Goal: Task Accomplishment & Management: Complete application form

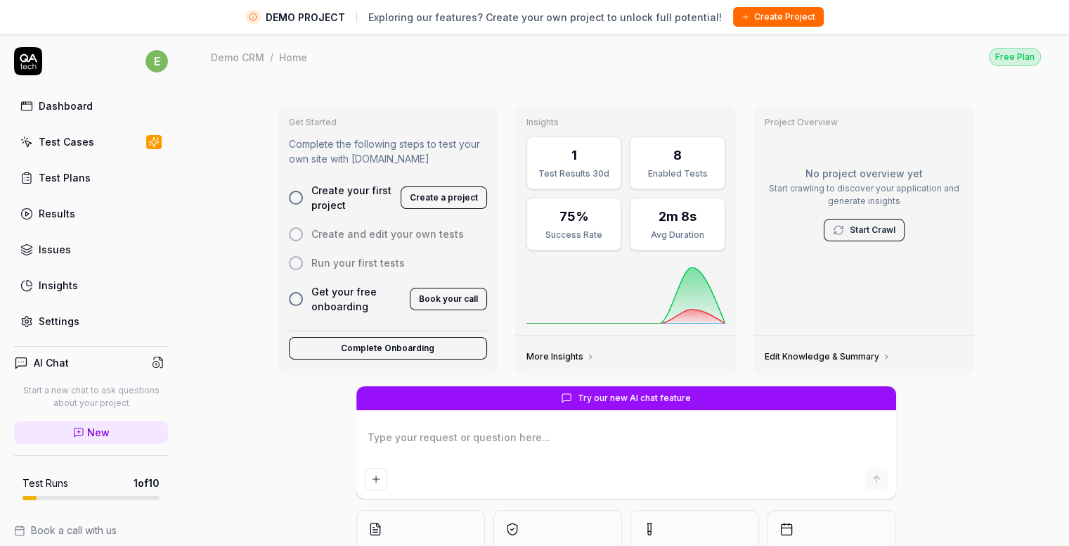
click at [780, 19] on button "Create Project" at bounding box center [778, 17] width 91 height 20
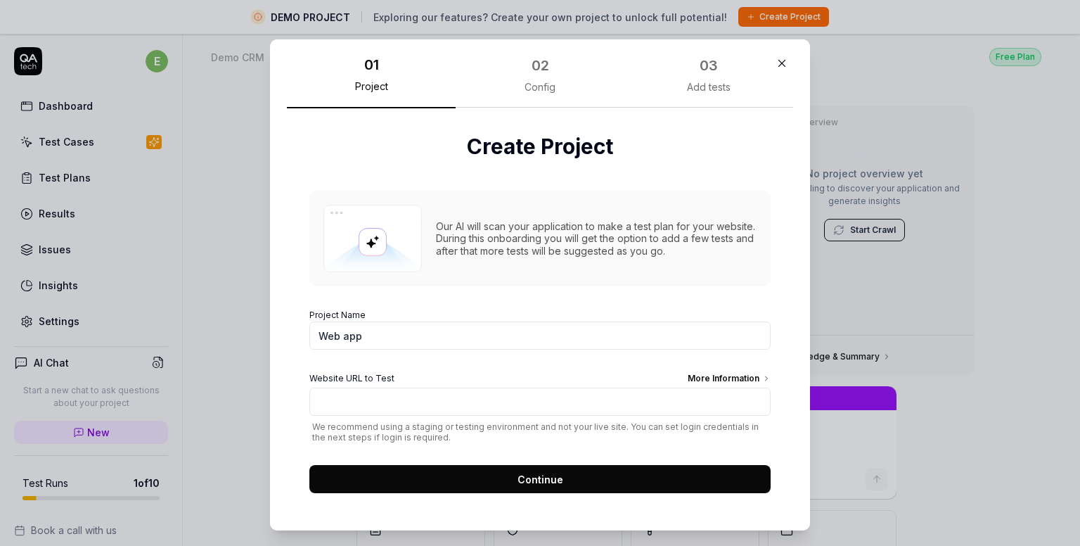
scroll to position [6, 0]
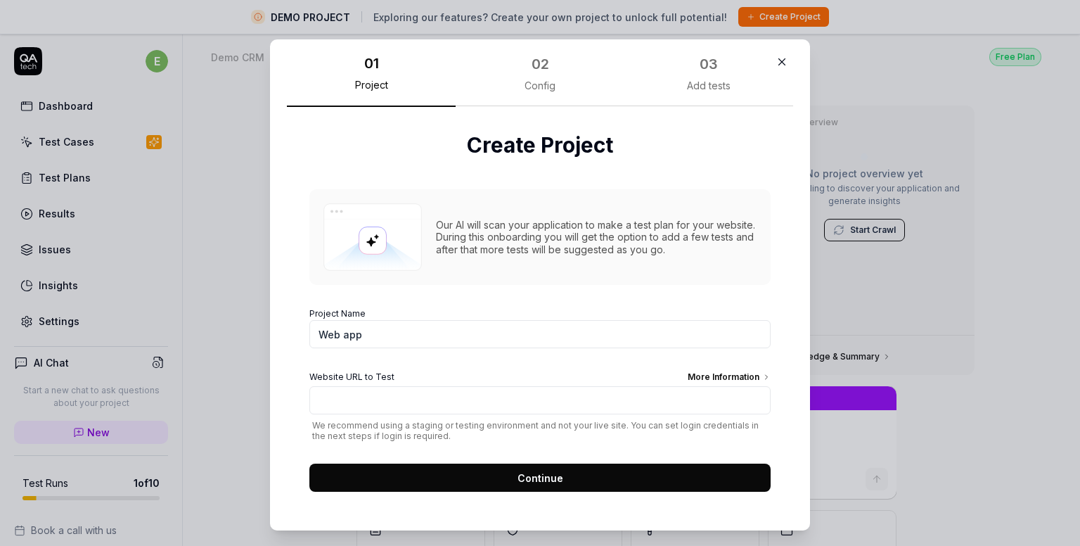
click at [742, 377] on div "More Information" at bounding box center [729, 378] width 83 height 15
click at [742, 386] on input "Website URL to Test More Information" at bounding box center [539, 400] width 461 height 28
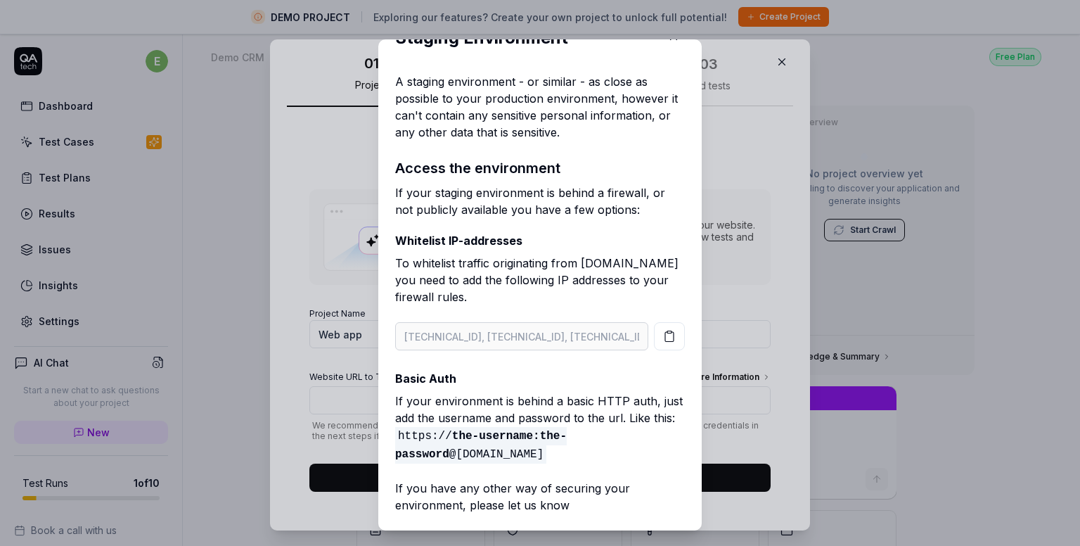
scroll to position [46, 0]
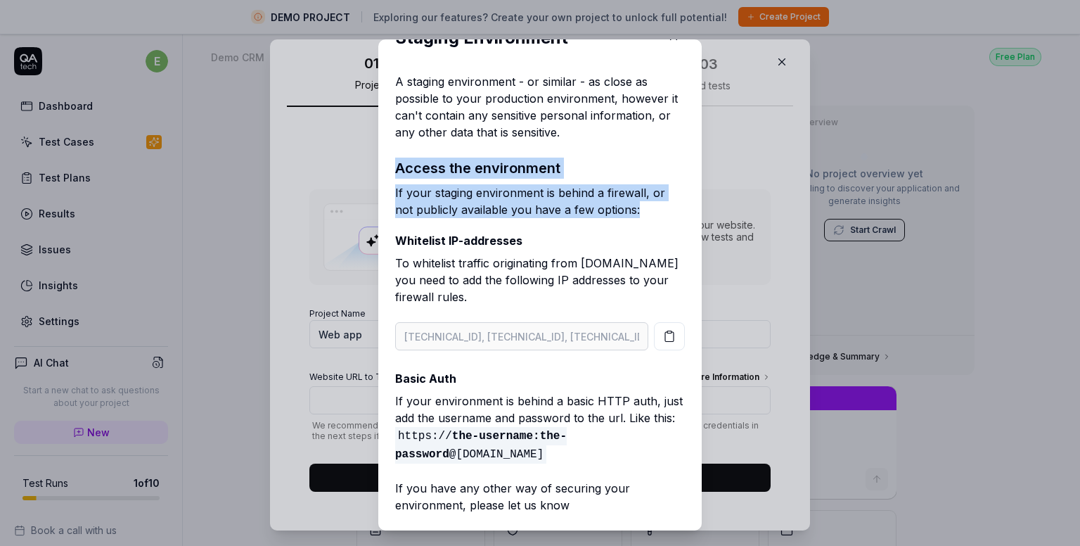
drag, startPoint x: 543, startPoint y: 194, endPoint x: 374, endPoint y: 164, distance: 171.4
click at [378, 164] on div "Staging Environment A staging environment - or similar - as close as possible t…" at bounding box center [539, 284] width 323 height 491
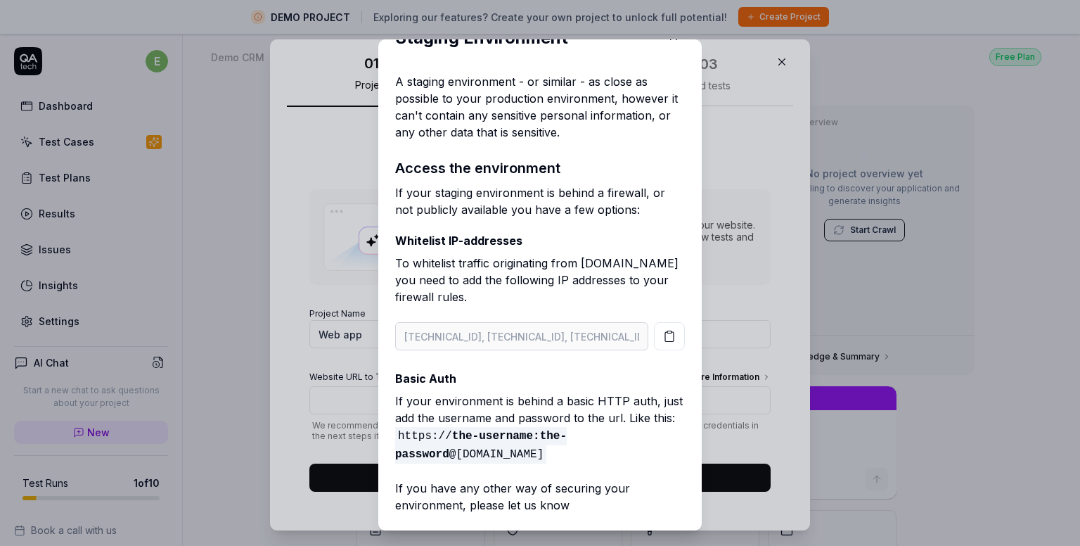
click at [564, 232] on p "Whitelist IP-addresses" at bounding box center [540, 240] width 290 height 17
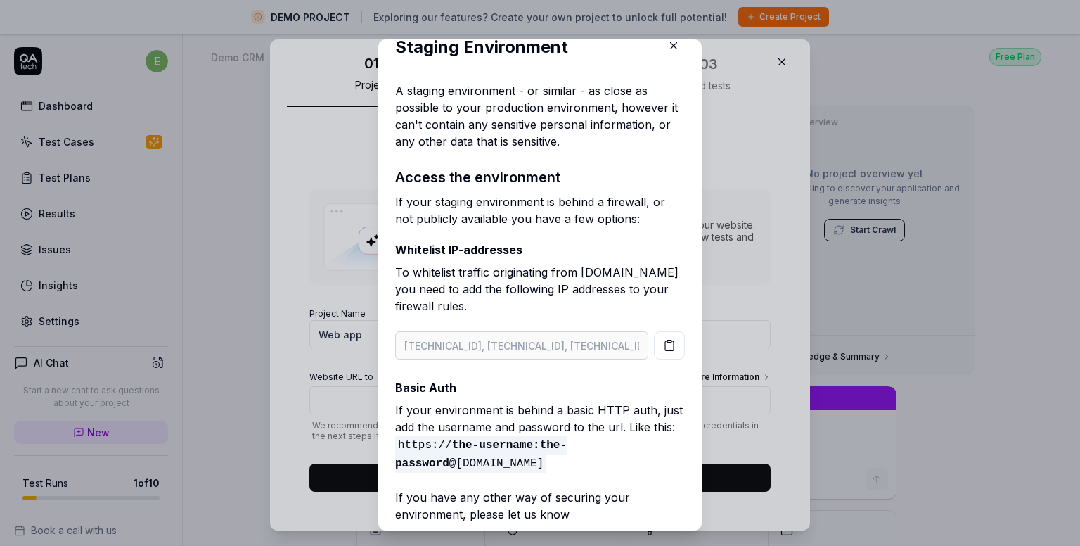
scroll to position [0, 0]
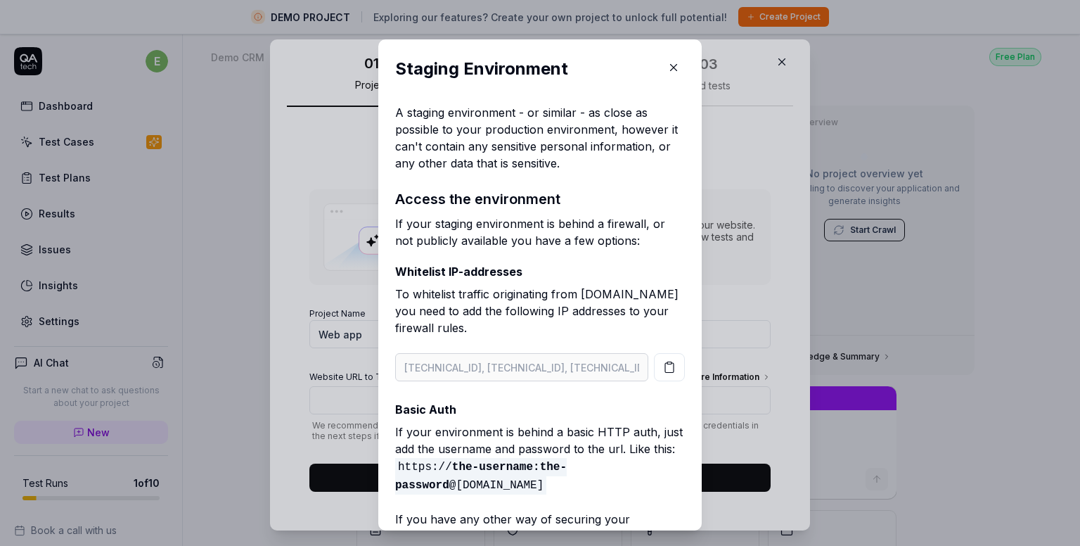
click at [667, 67] on icon "button" at bounding box center [673, 67] width 13 height 13
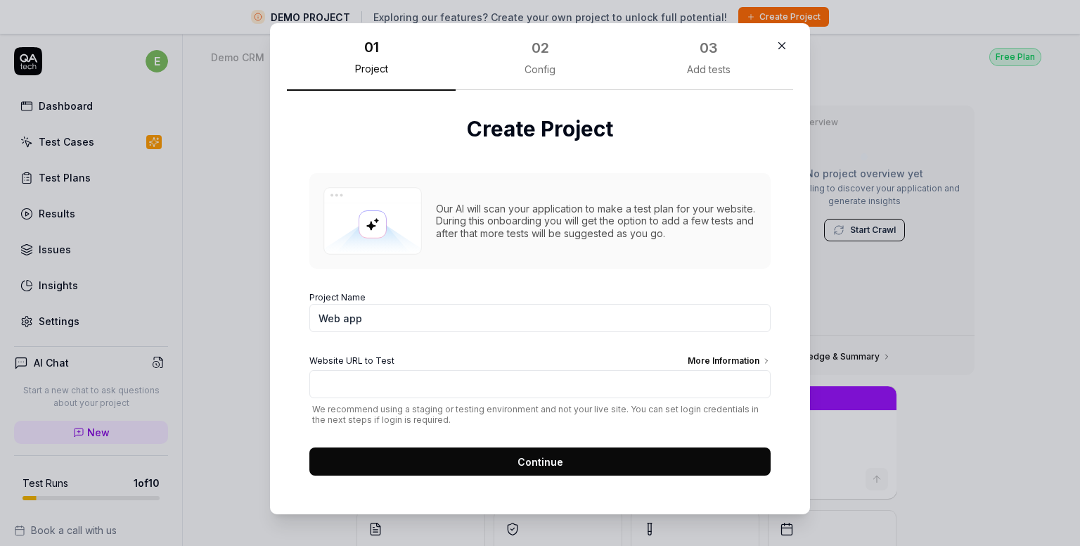
scroll to position [24, 0]
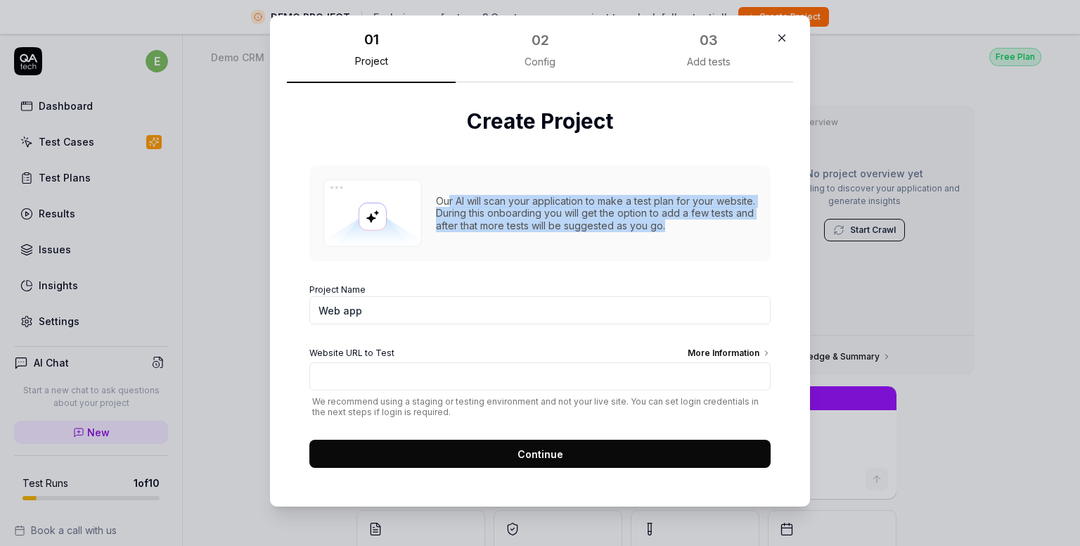
drag, startPoint x: 577, startPoint y: 199, endPoint x: 782, endPoint y: 226, distance: 206.3
click at [782, 226] on div "01 Project 02 Config 03 Add tests Create Project Our AI will scan your applicat…" at bounding box center [540, 260] width 540 height 491
click at [646, 252] on div "Our AI will scan your application to make a test plan for your website. During …" at bounding box center [539, 213] width 461 height 96
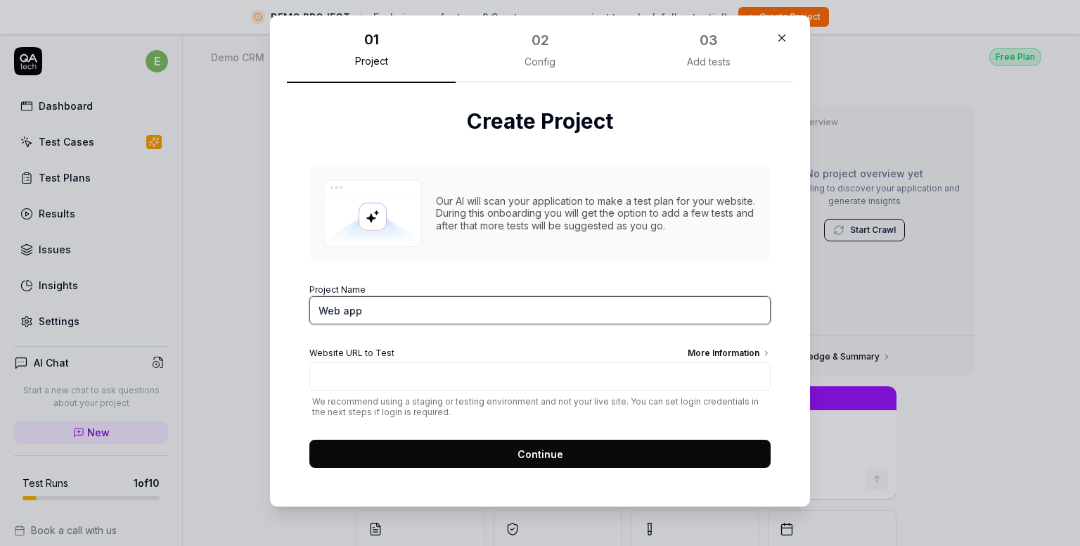
click at [435, 307] on input "Web app" at bounding box center [539, 310] width 461 height 28
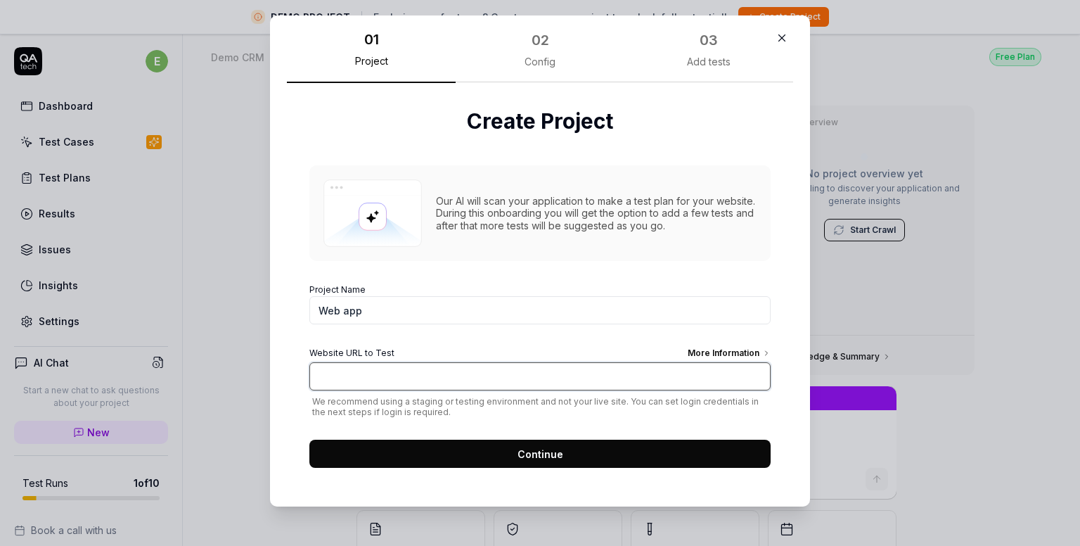
click at [439, 375] on input "Website URL to Test More Information" at bounding box center [539, 376] width 461 height 28
click at [441, 340] on form "Project Name Web app Website URL to Test More Information We recommend using a …" at bounding box center [539, 371] width 461 height 193
click at [517, 268] on div "Our AI will scan your application to make a test plan for your website. During …" at bounding box center [539, 309] width 461 height 317
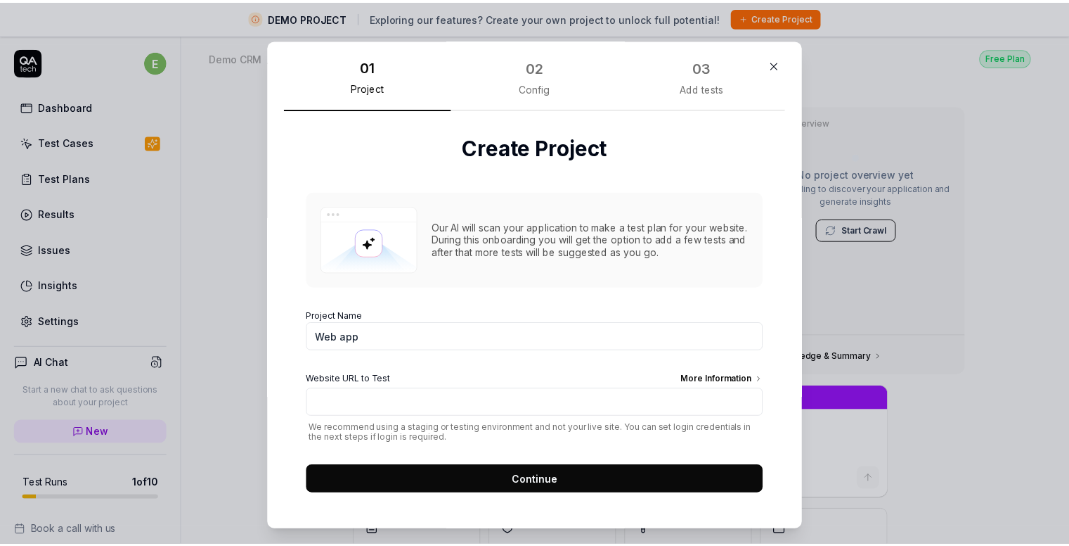
scroll to position [6, 0]
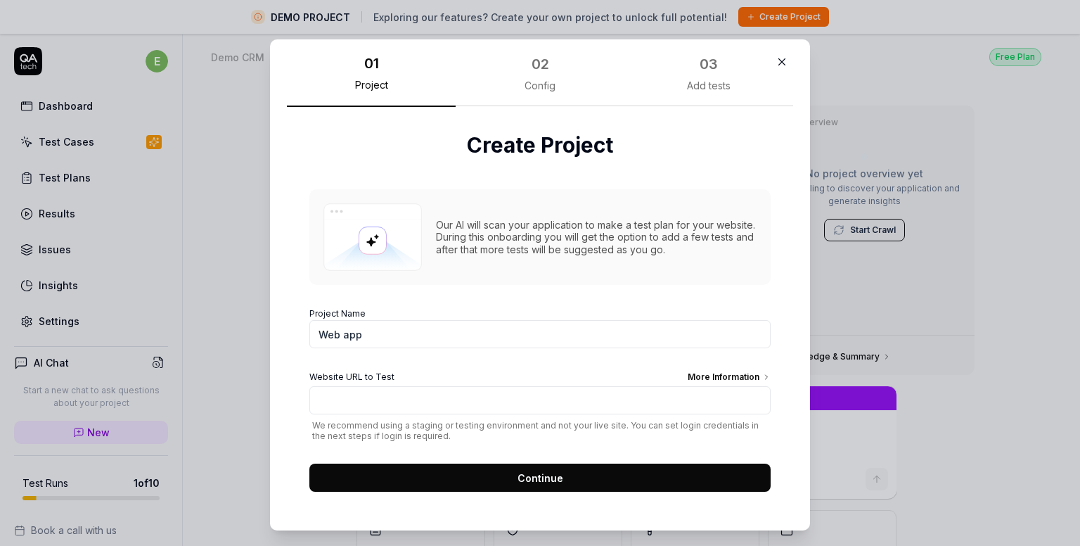
click at [771, 62] on button "button" at bounding box center [782, 62] width 22 height 22
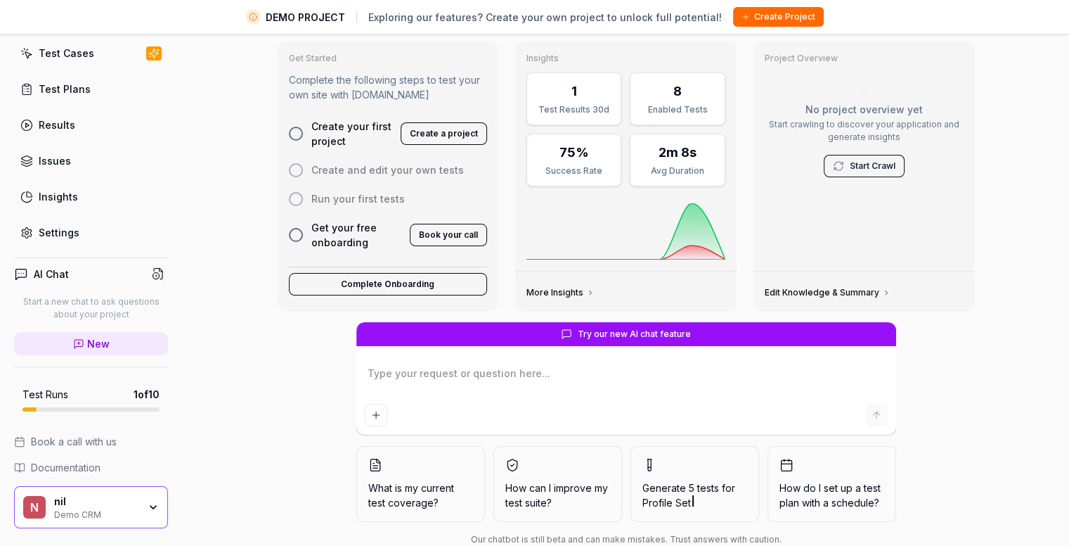
scroll to position [0, 0]
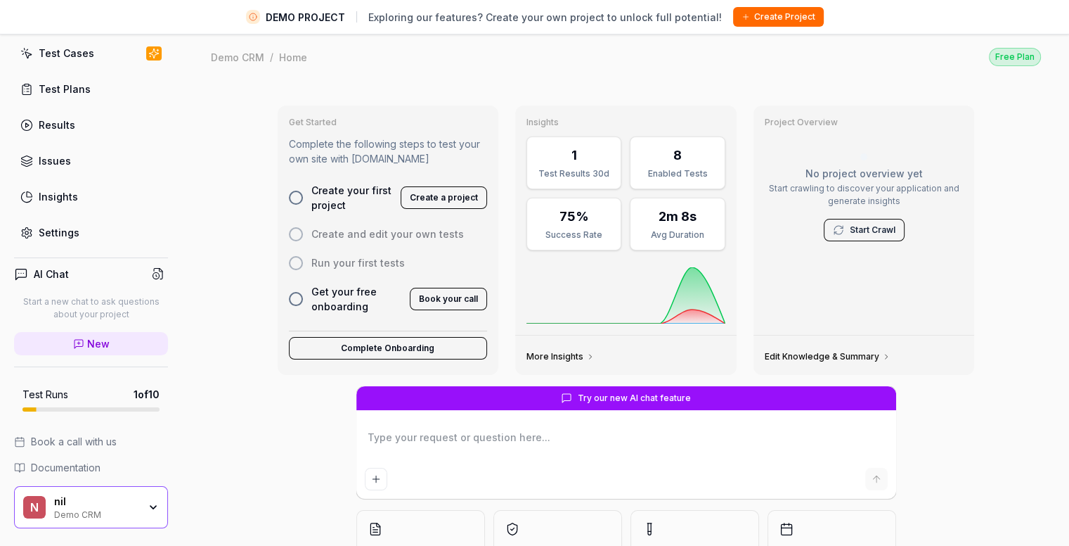
click at [233, 220] on div "Get Started Complete the following steps to test your own site with [DOMAIN_NAM…" at bounding box center [626, 361] width 887 height 563
type textarea "*"
